Goal: Find specific page/section: Find specific page/section

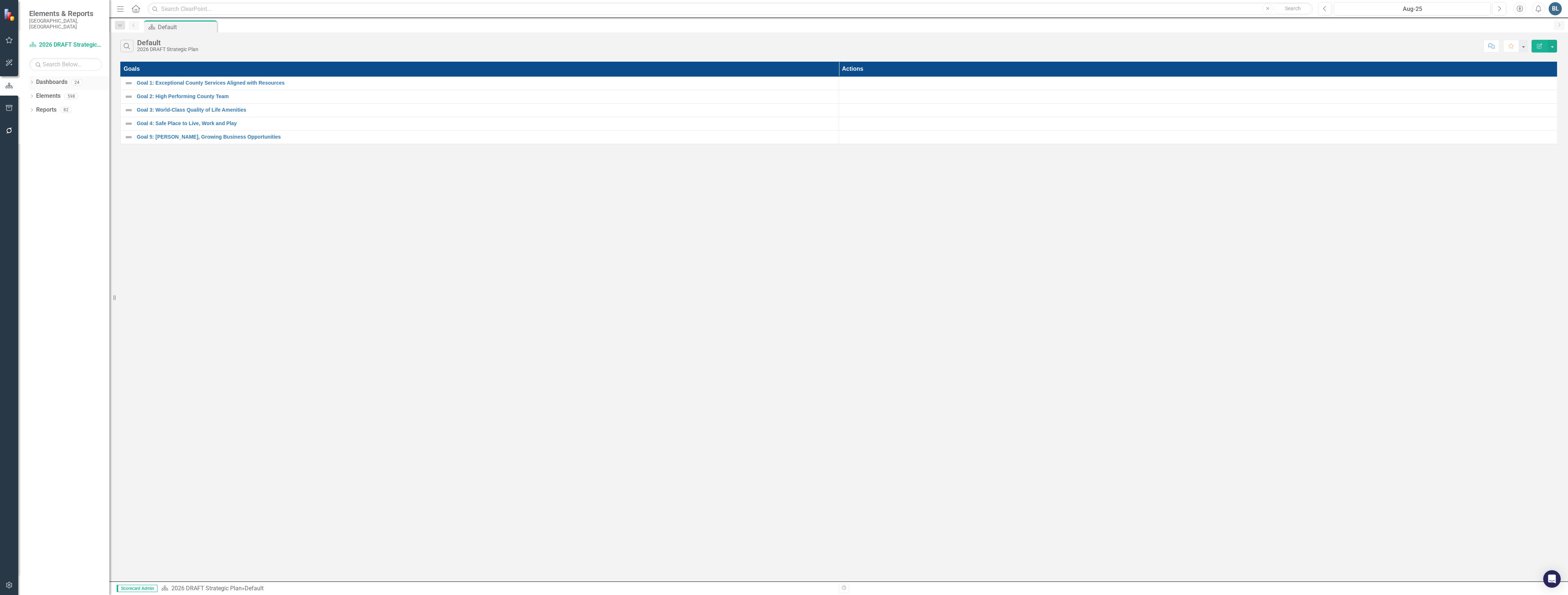
click at [30, 81] on icon "Dropdown" at bounding box center [32, 83] width 5 height 4
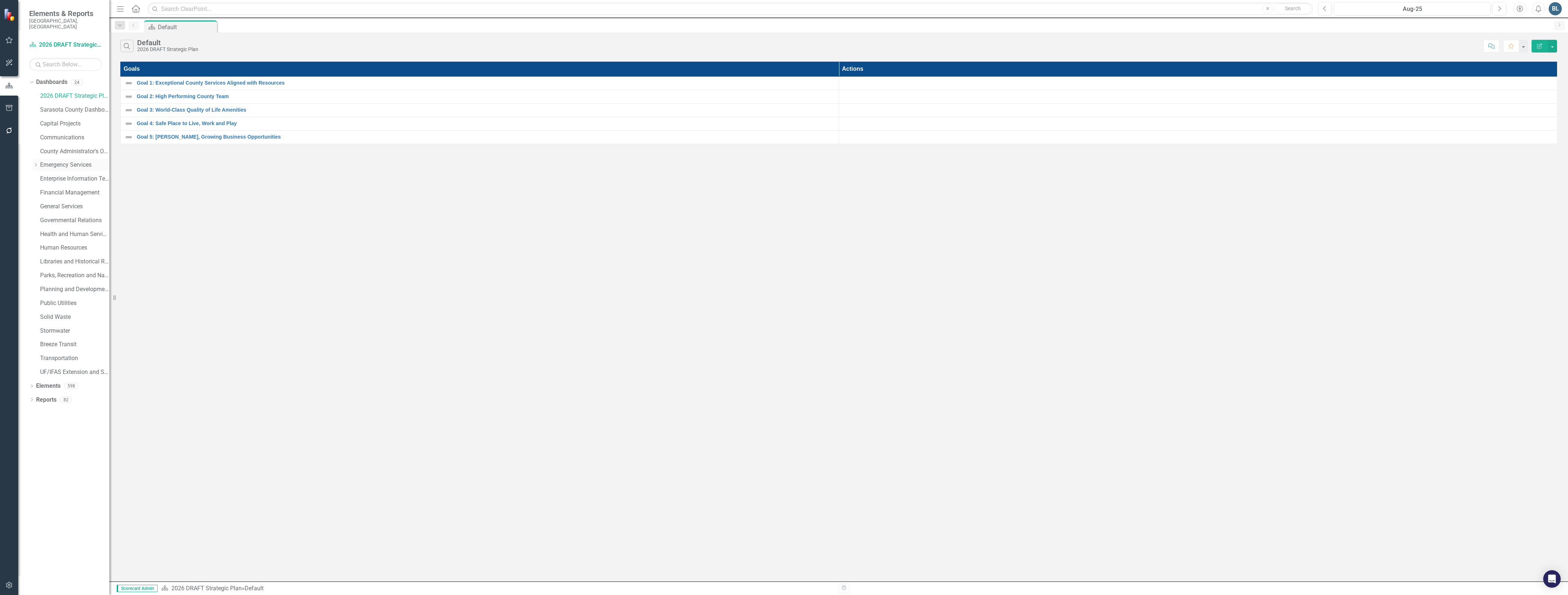
click at [35, 163] on div "Dropdown Emergency Services" at bounding box center [71, 165] width 77 height 12
click at [35, 163] on icon "Dropdown" at bounding box center [35, 164] width 5 height 4
click at [51, 189] on link "Fire Department" at bounding box center [79, 193] width 62 height 9
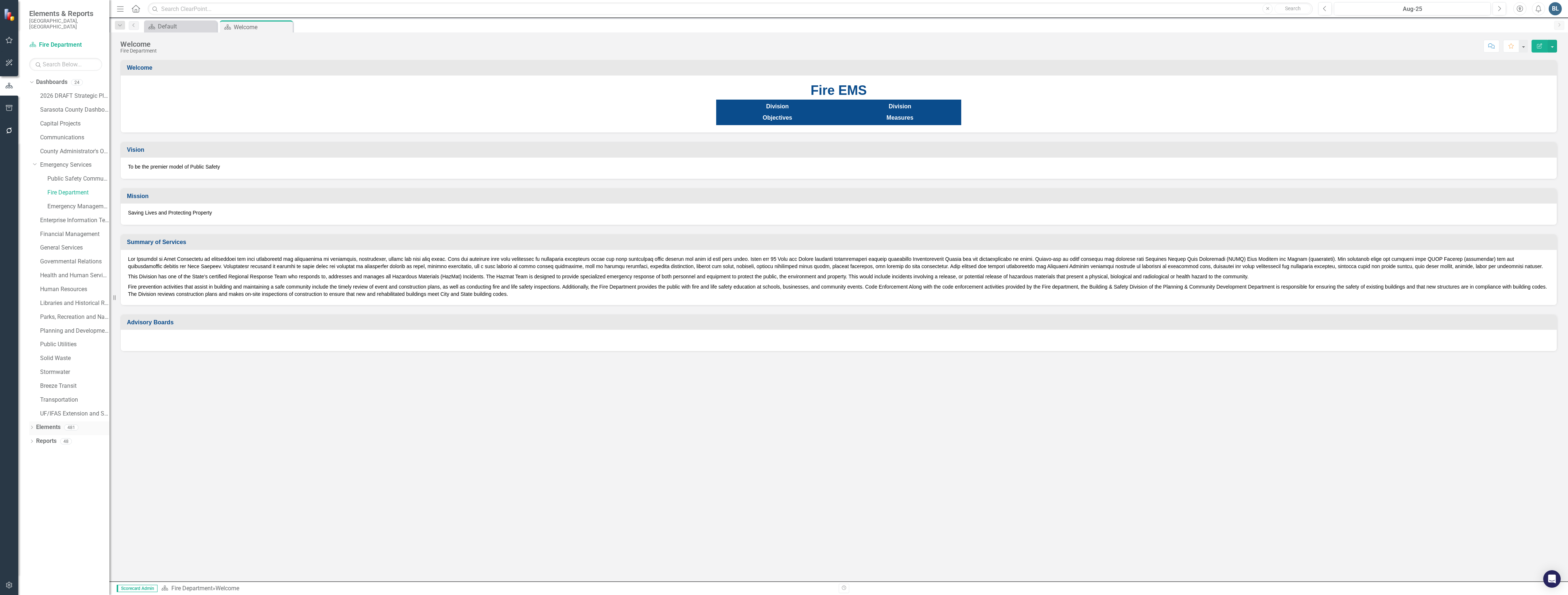
click at [46, 423] on link "Elements" at bounding box center [48, 428] width 24 height 9
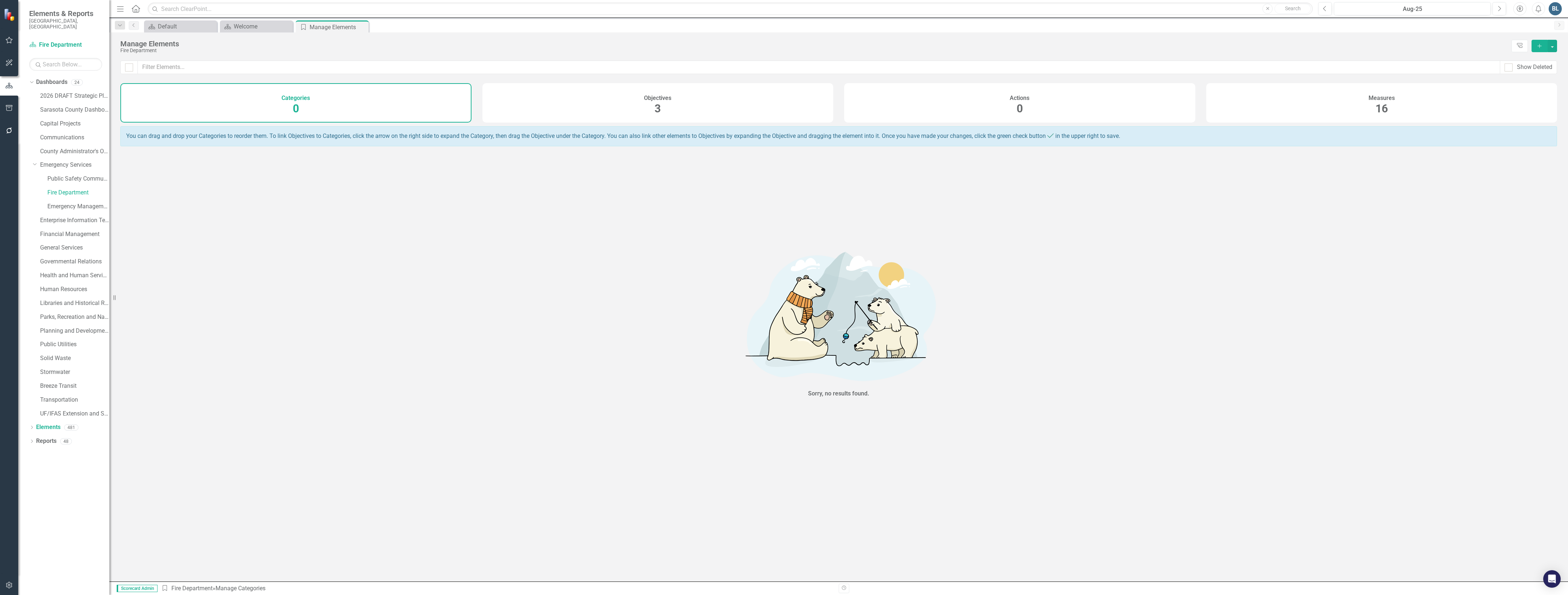
click at [1382, 104] on span "16" at bounding box center [1382, 108] width 12 height 13
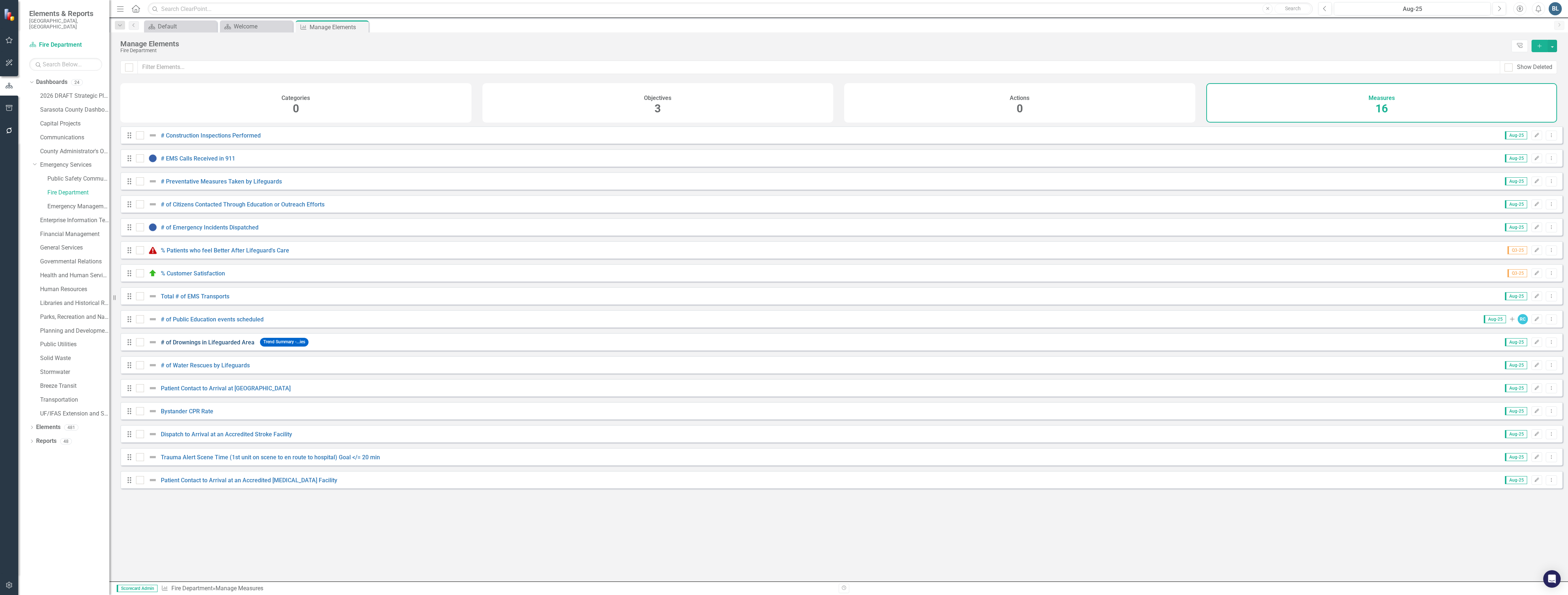
click at [203, 346] on link "# of Drownings in Lifeguarded Area" at bounding box center [208, 342] width 94 height 7
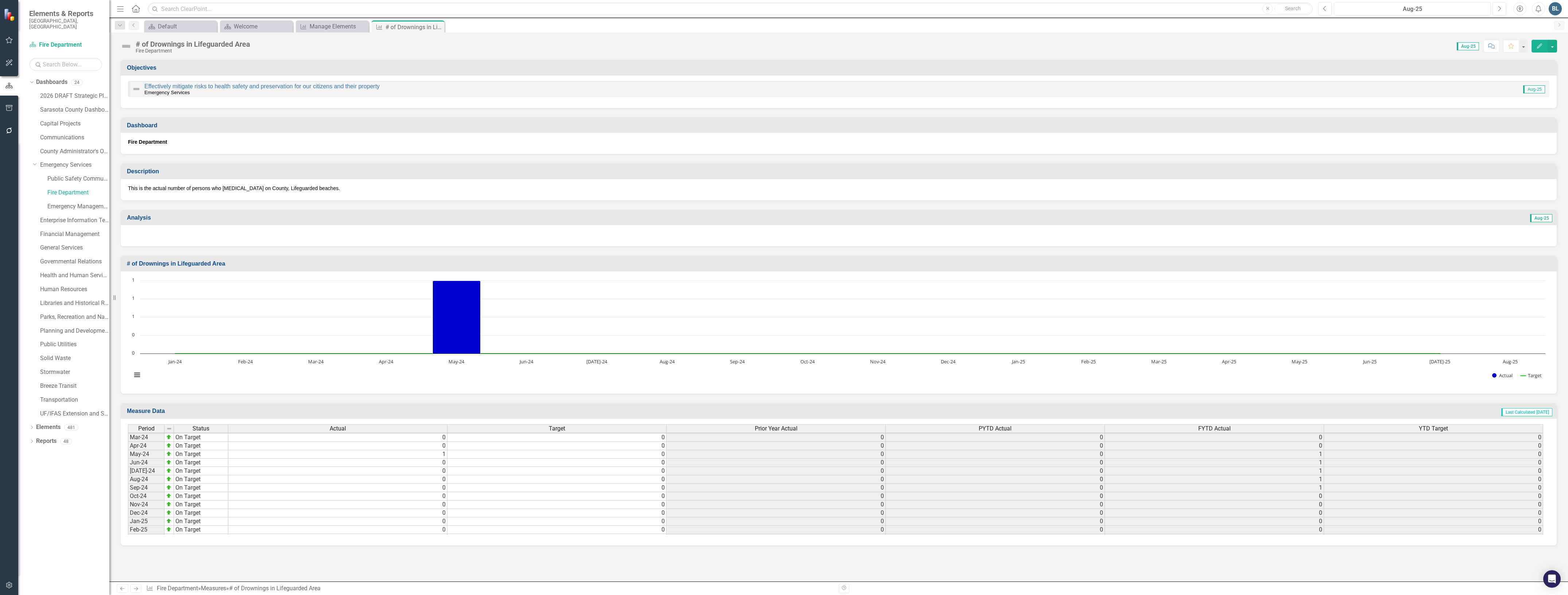
scroll to position [1132, 0]
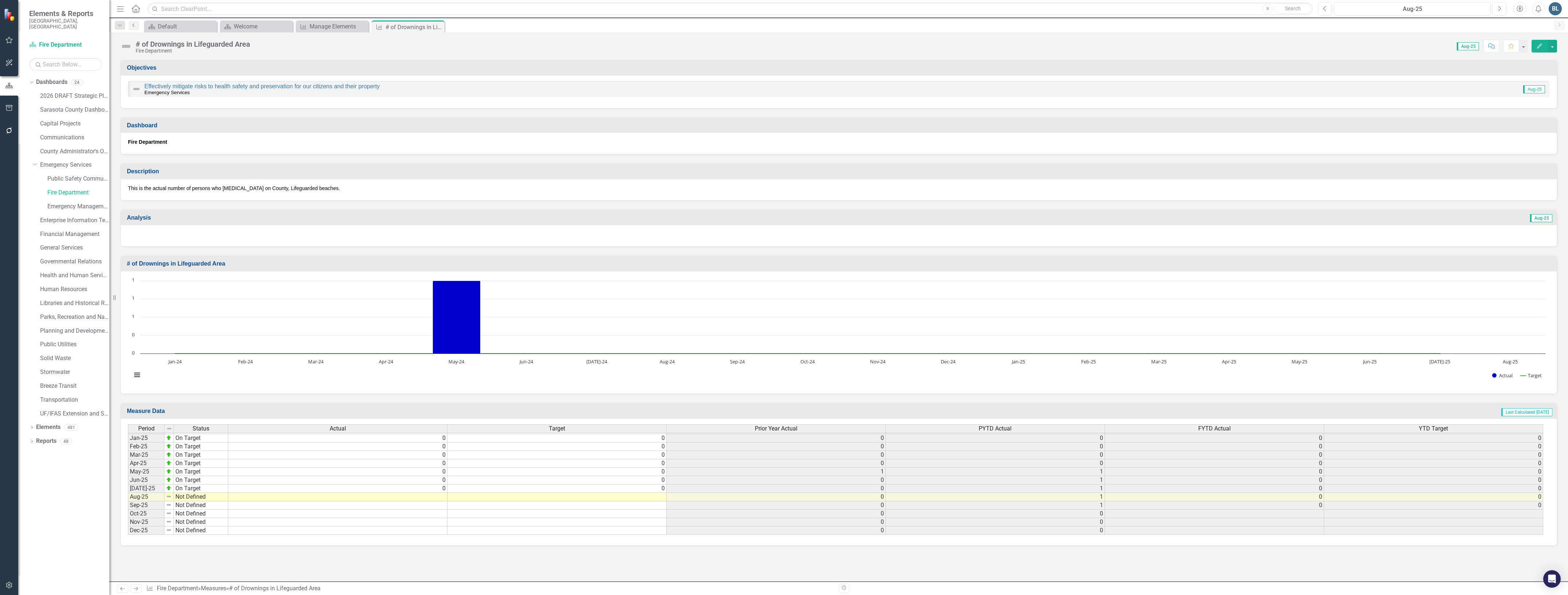
click at [133, 21] on link "Previous" at bounding box center [133, 26] width 10 height 9
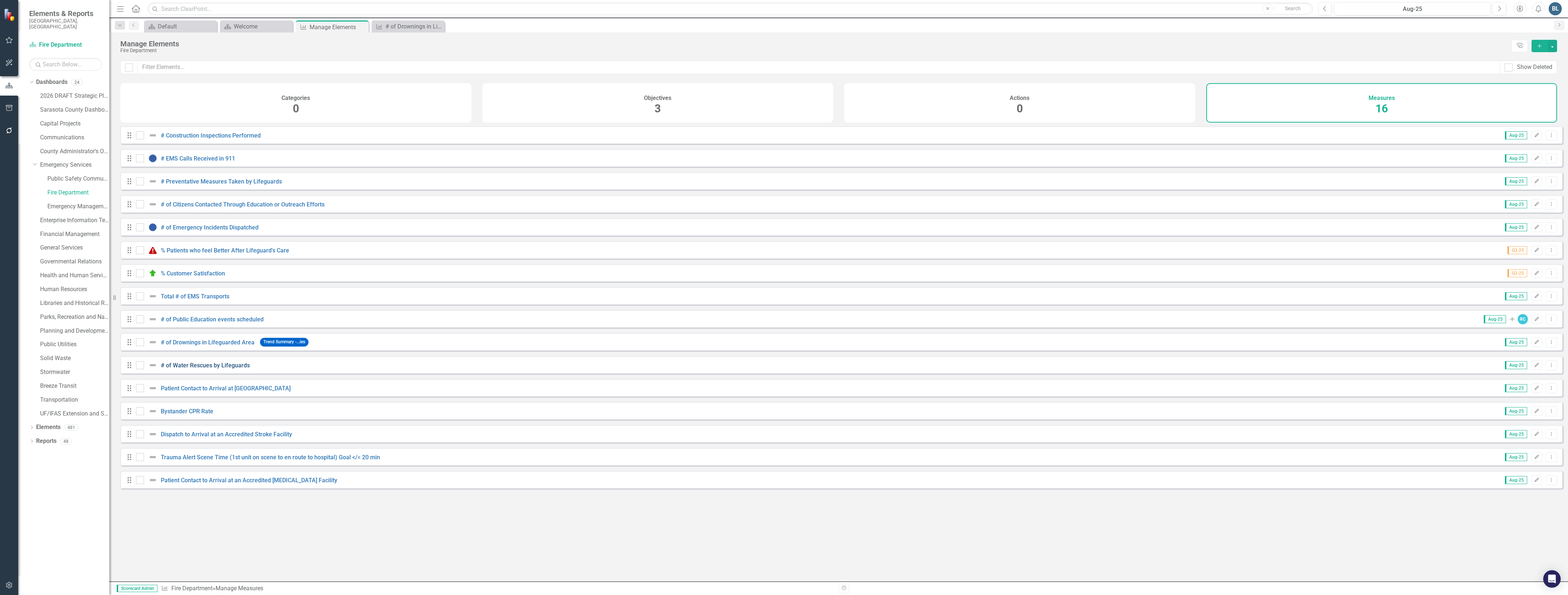
click at [203, 369] on link "# of Water Rescues by Lifeguards" at bounding box center [205, 365] width 89 height 7
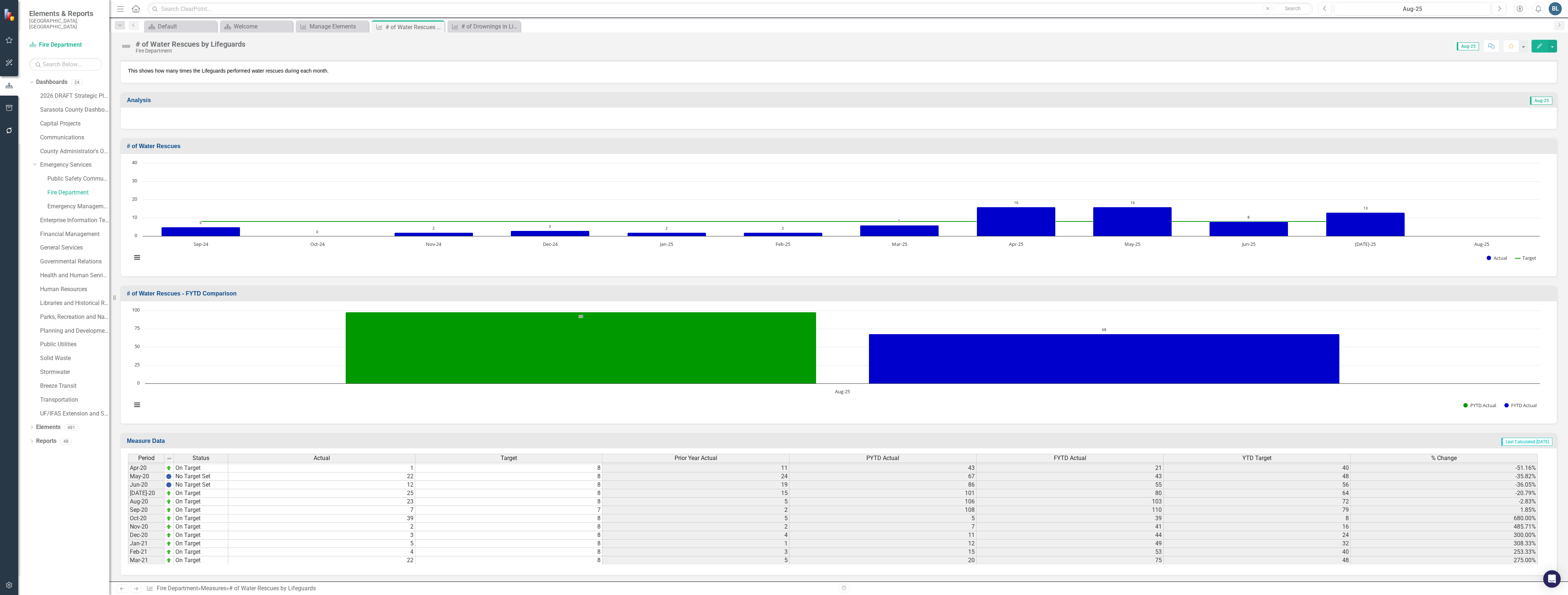
scroll to position [684, 0]
